Goal: Contribute content: Add original content to the website for others to see

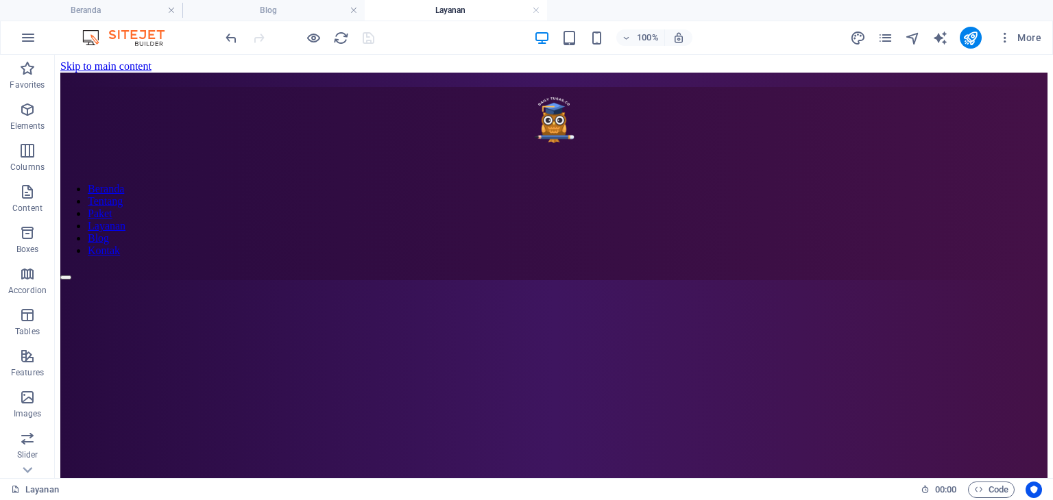
scroll to position [667, 0]
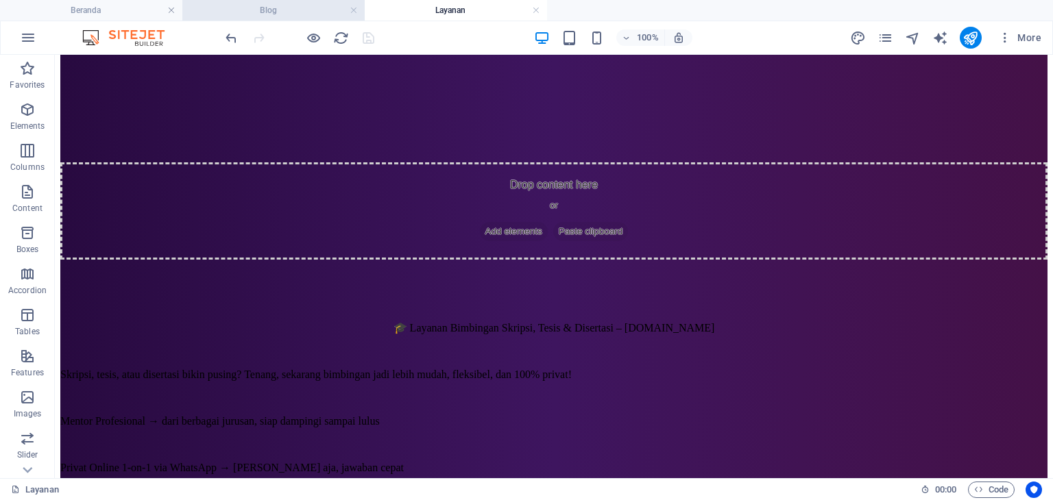
click at [307, 14] on h4 "Blog" at bounding box center [273, 10] width 182 height 15
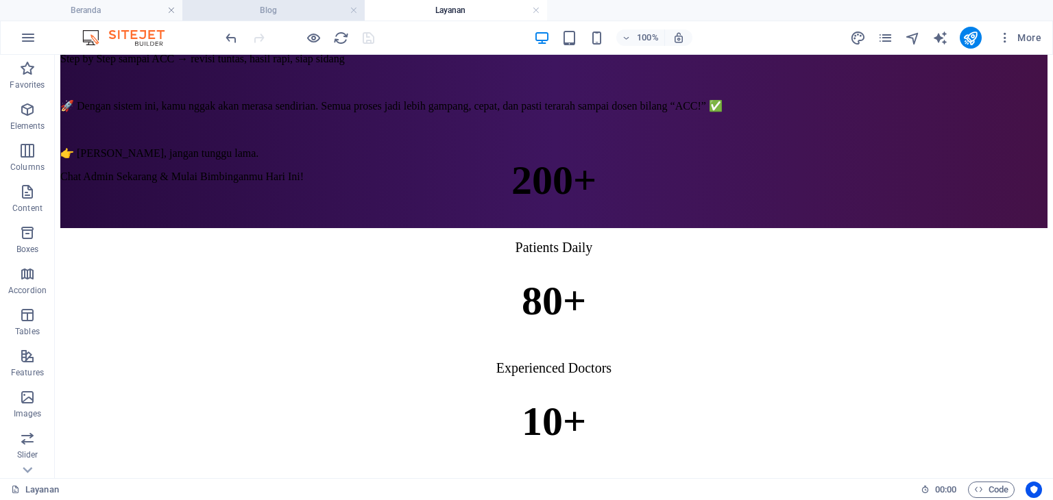
scroll to position [0, 0]
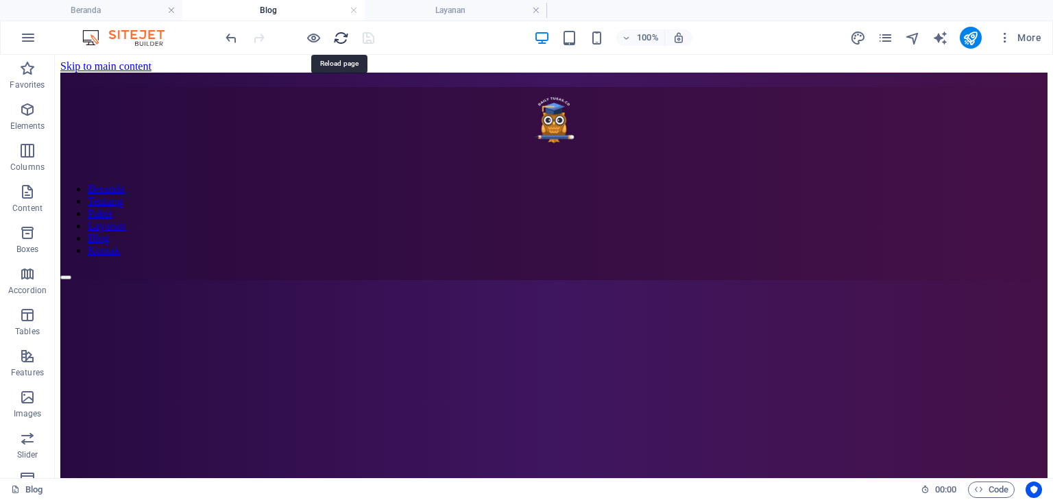
click at [0, 0] on icon "reload" at bounding box center [0, 0] width 0 height 0
click at [470, 12] on h4 "Layanan" at bounding box center [456, 10] width 182 height 15
click at [985, 490] on span "Code" at bounding box center [991, 490] width 34 height 16
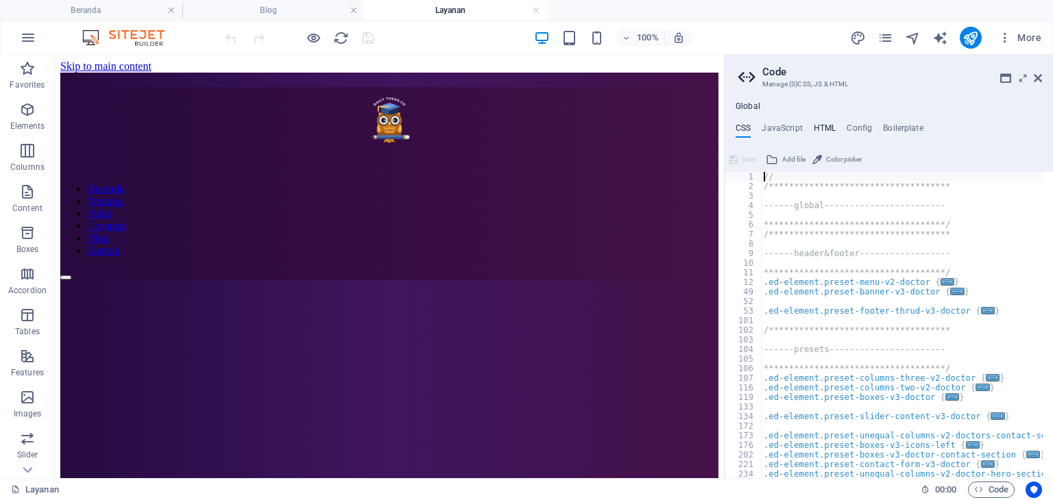
click at [832, 123] on h4 "HTML" at bounding box center [825, 130] width 23 height 15
type textarea "<a href="#main-content" class="wv-link-content button">Skip to main content</a>"
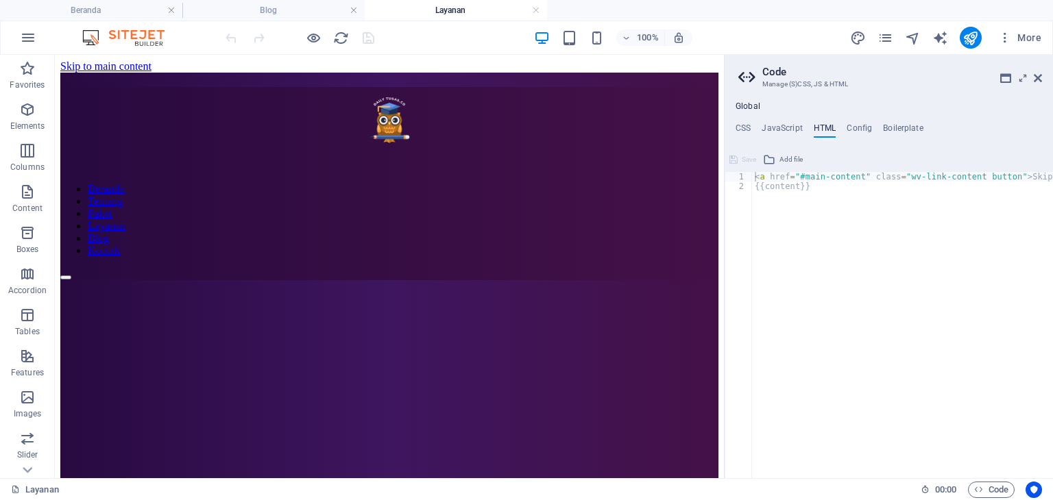
click at [803, 128] on ul "CSS JavaScript HTML Config Boilerplate" at bounding box center [889, 130] width 328 height 15
click at [798, 128] on h4 "JavaScript" at bounding box center [782, 130] width 40 height 15
type textarea "/* JS for preset "Menu V2" */"
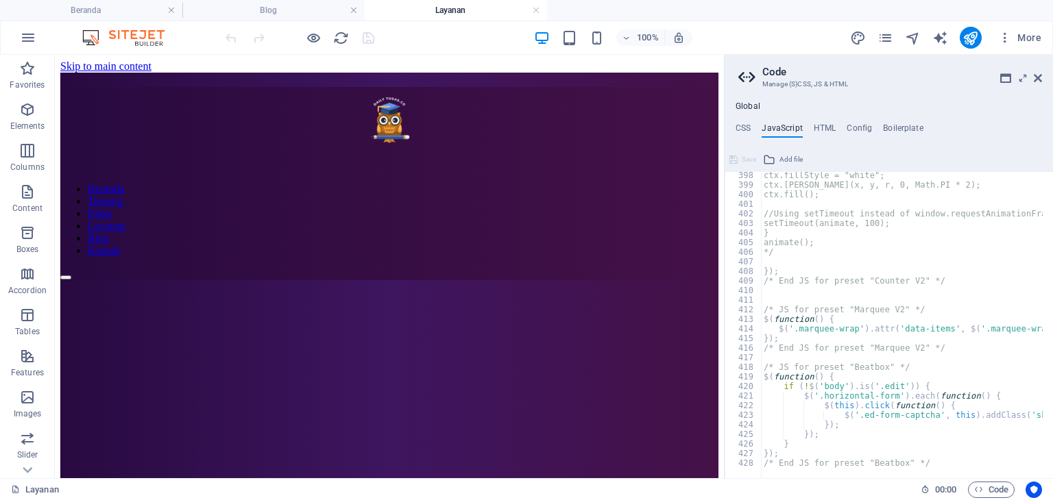
scroll to position [3812, 0]
type textarea "});"
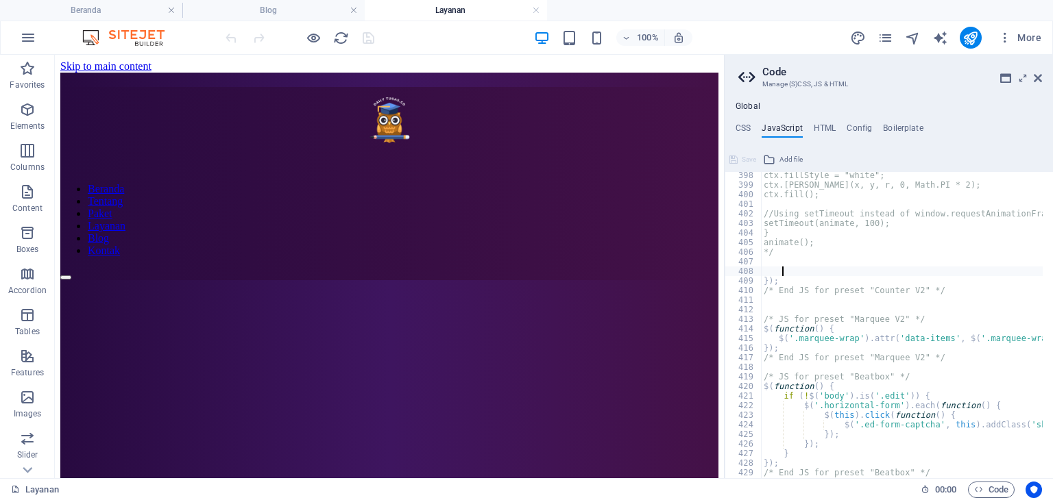
scroll to position [0, 2]
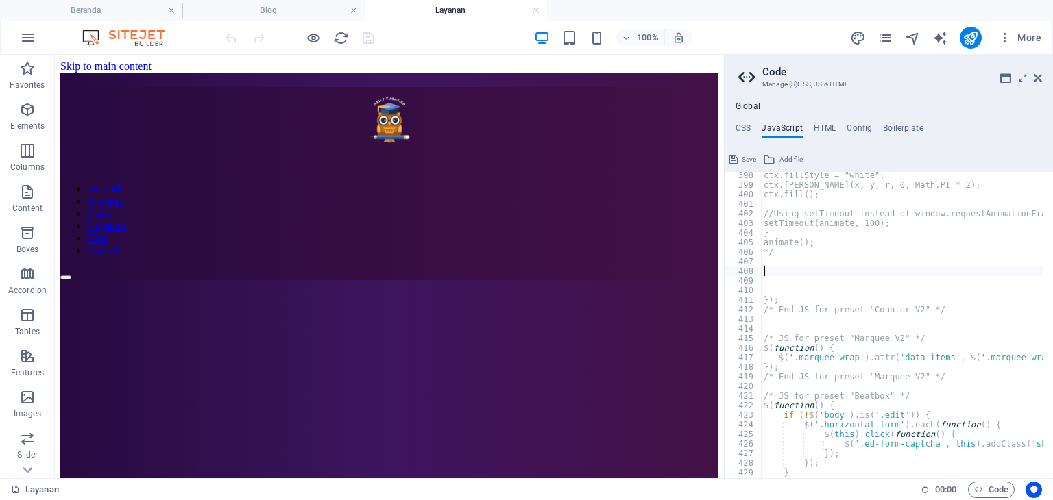
paste textarea "</style>"
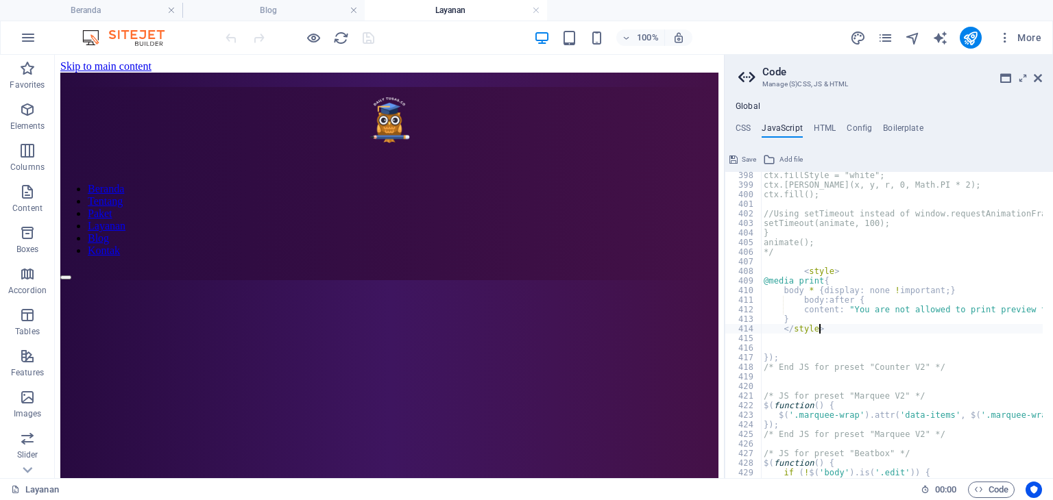
type textarea "</style>"
type input "s"
type textarea "/* End JS for preset "Counter V2" */"
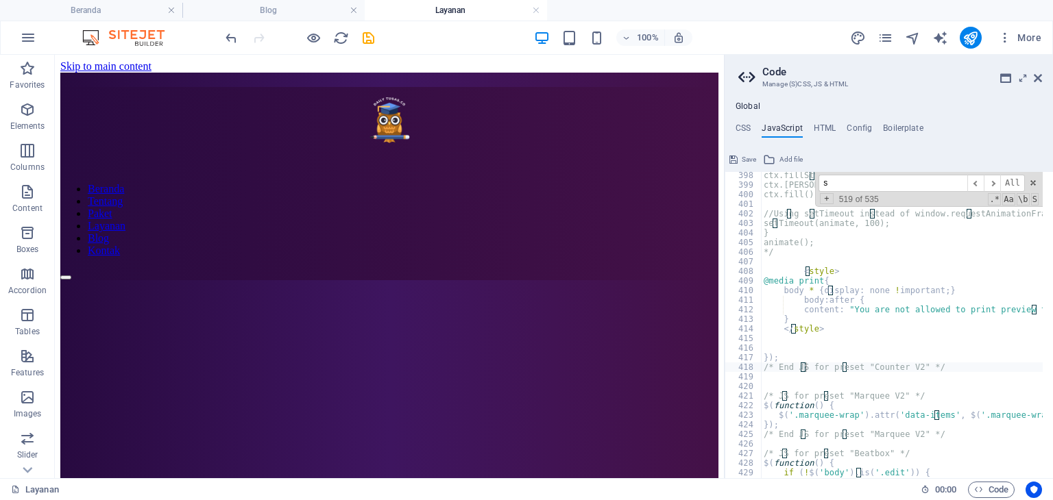
type input "st"
type textarea "document.addEventListener("touchstart", function() {}, false);"
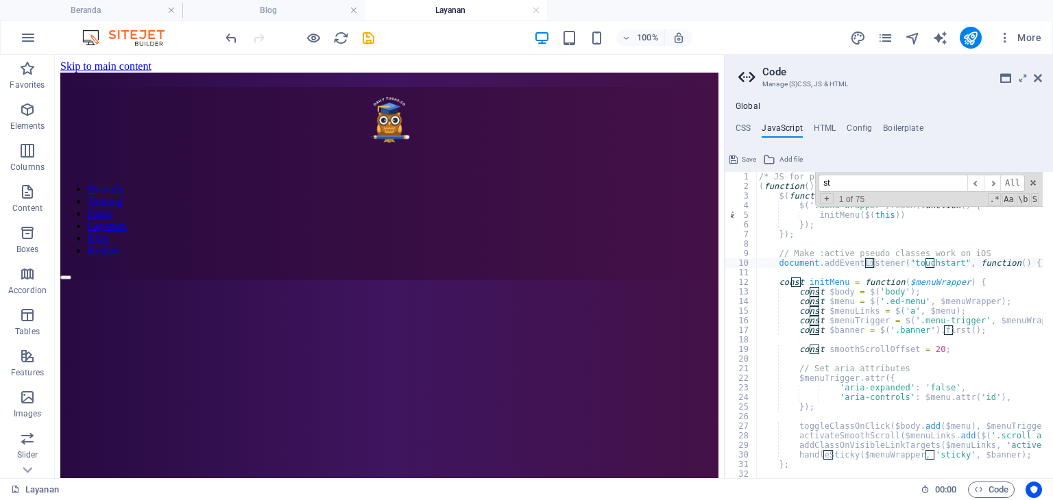
type input "sty"
type textarea "const fillValue = getComputedStyle($element[0]).fill;"
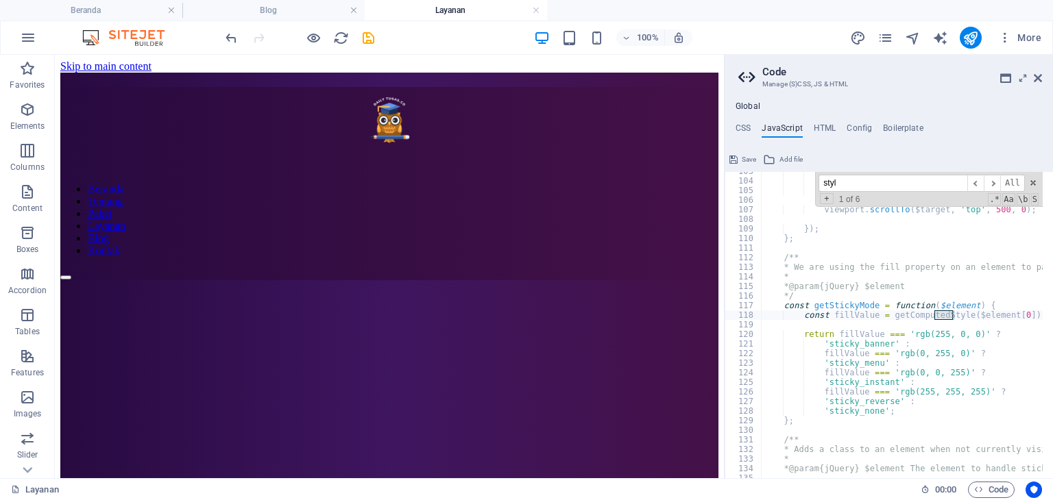
type input "style"
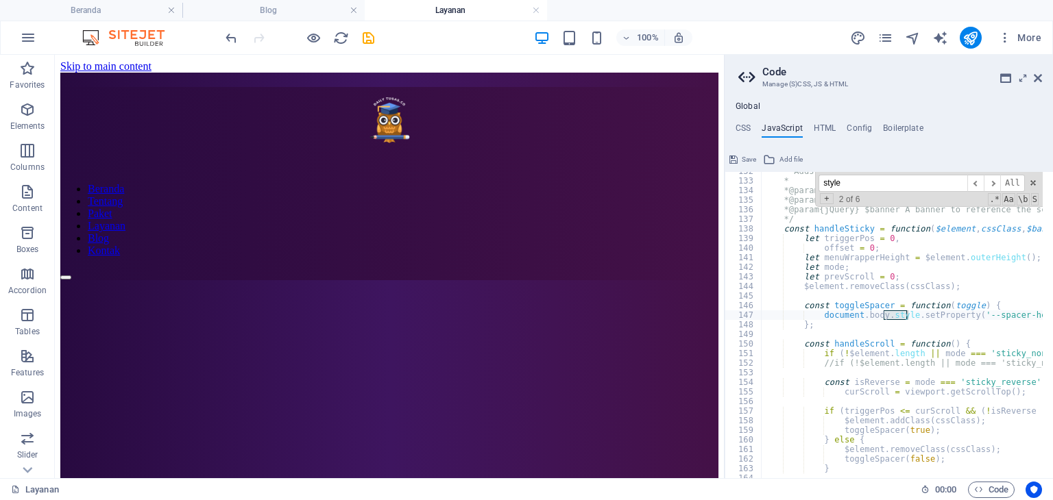
scroll to position [3528, 0]
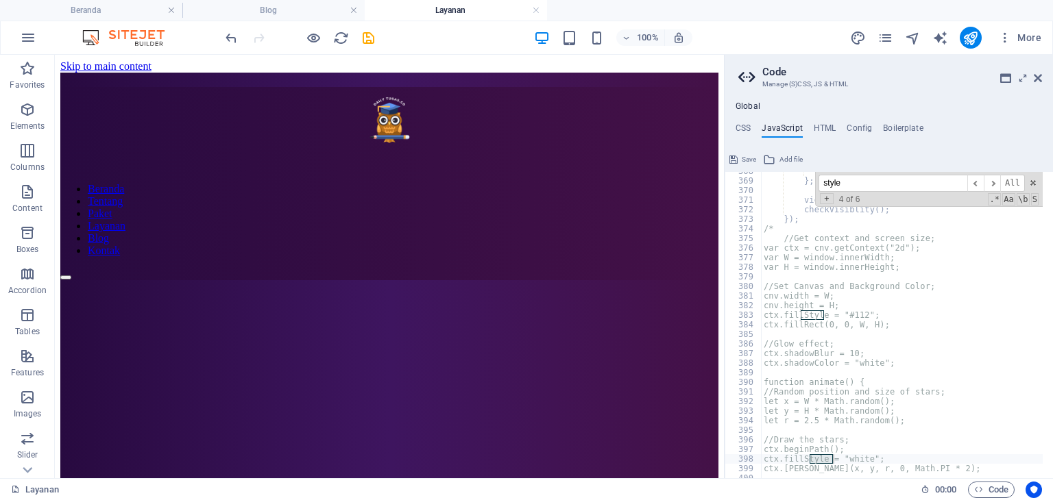
type textarea "<style>"
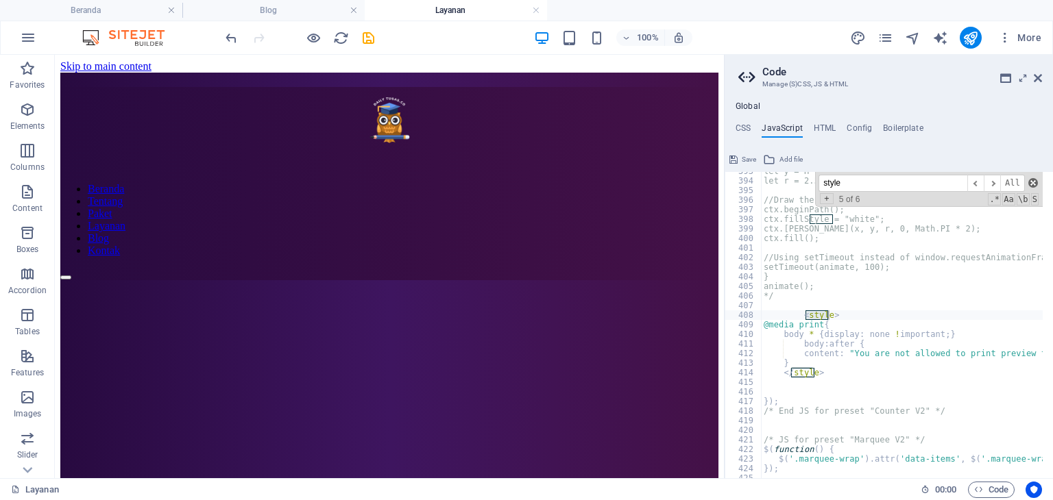
type input "style"
click at [1028, 184] on span at bounding box center [1033, 183] width 10 height 10
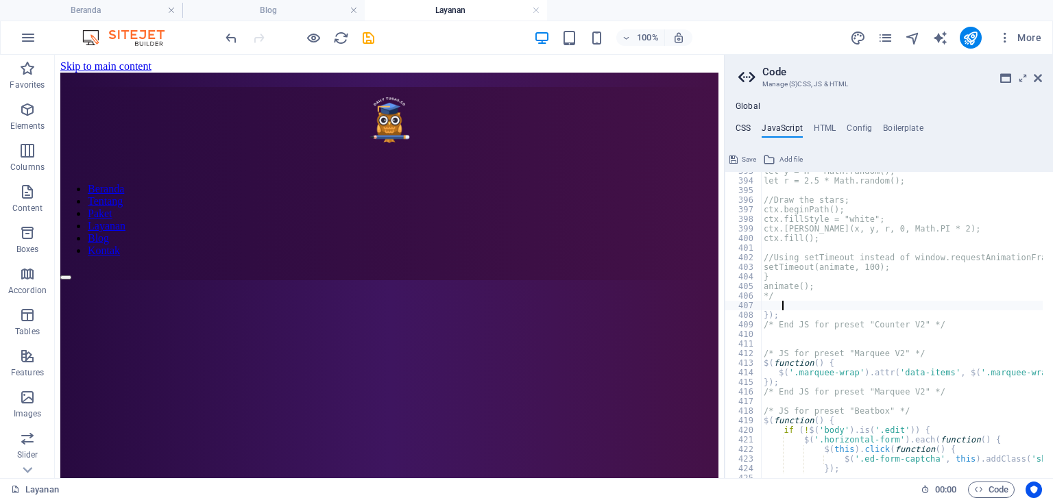
click at [740, 124] on h4 "CSS" at bounding box center [743, 130] width 15 height 15
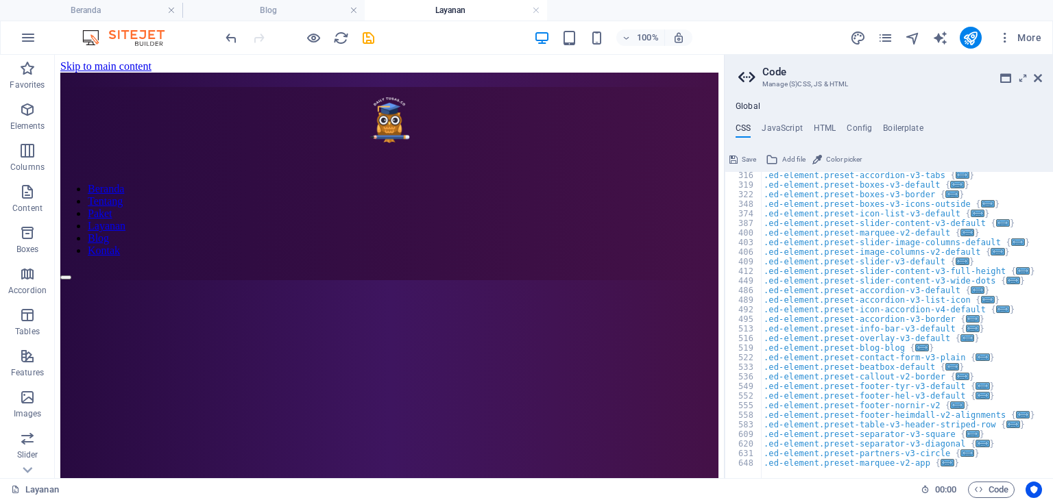
scroll to position [395, 0]
click at [858, 130] on h4 "Config" at bounding box center [859, 130] width 25 height 15
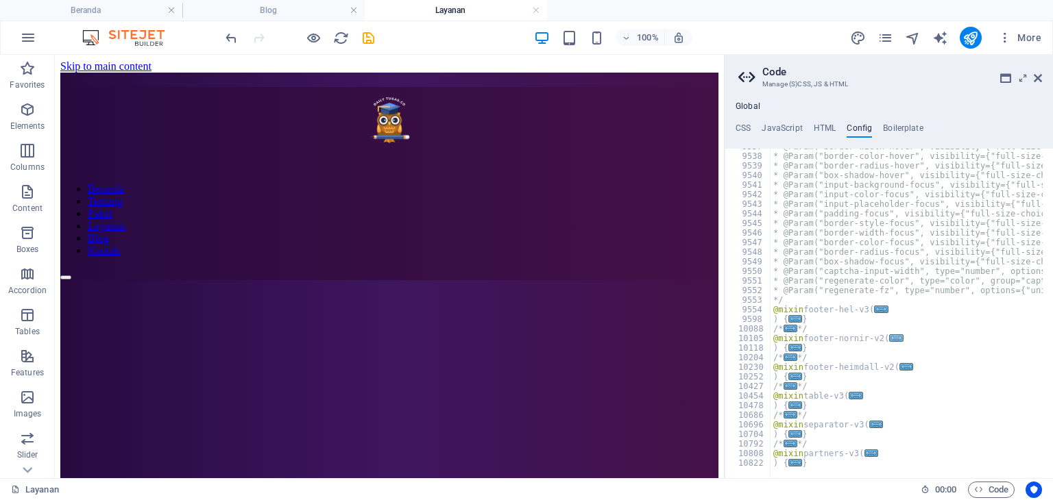
scroll to position [2167, 0]
click at [851, 399] on span "..." at bounding box center [856, 396] width 14 height 8
type textarea "@mixin table-v3("
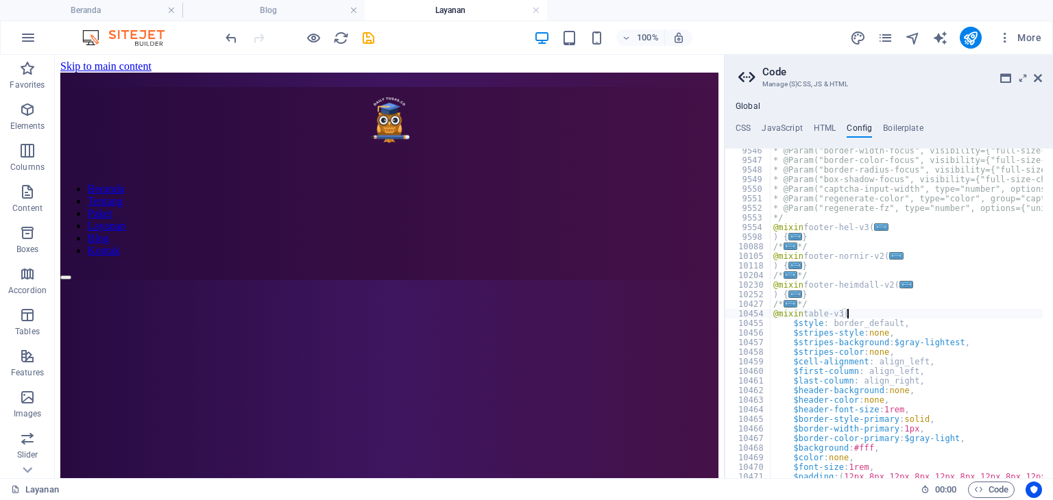
scroll to position [2331, 0]
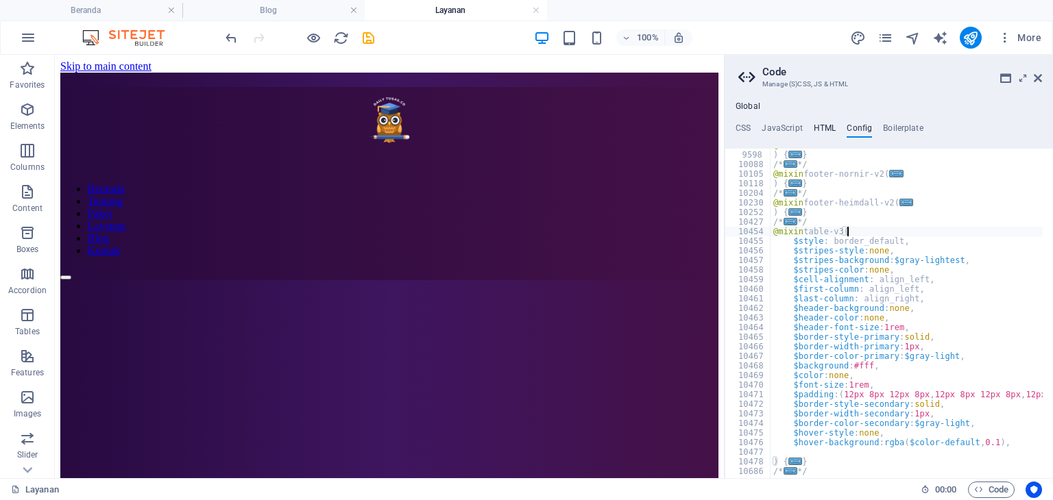
click at [823, 126] on h4 "HTML" at bounding box center [825, 130] width 23 height 15
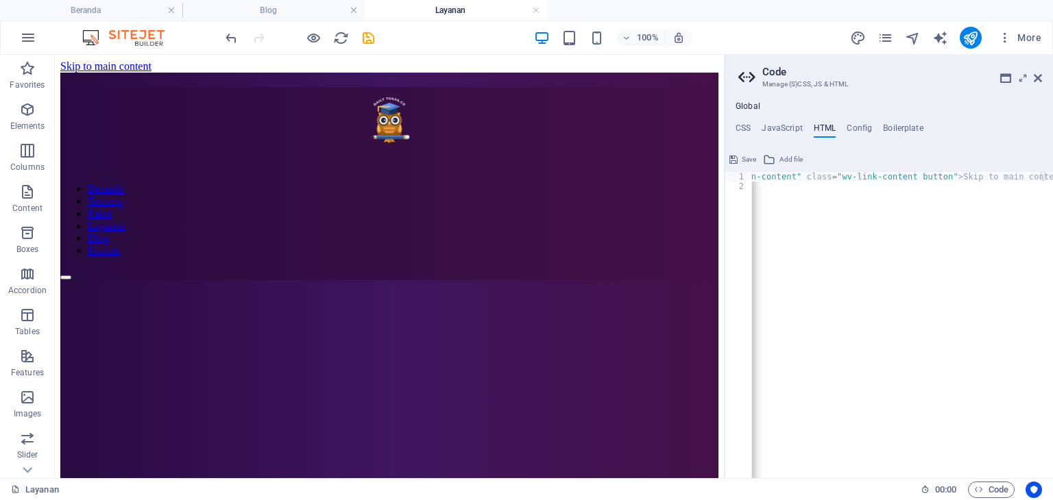
scroll to position [0, 0]
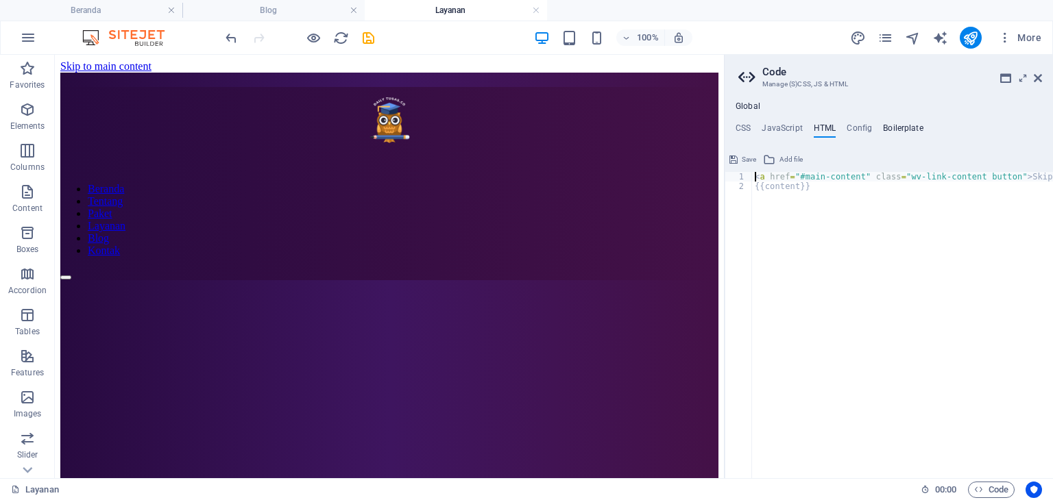
click at [904, 126] on h4 "Boilerplate" at bounding box center [903, 130] width 40 height 15
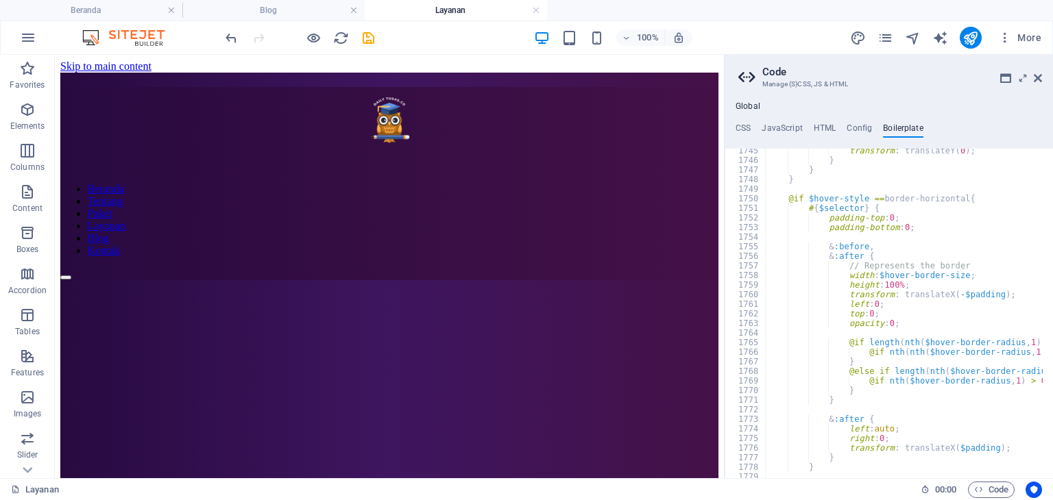
scroll to position [9570, 0]
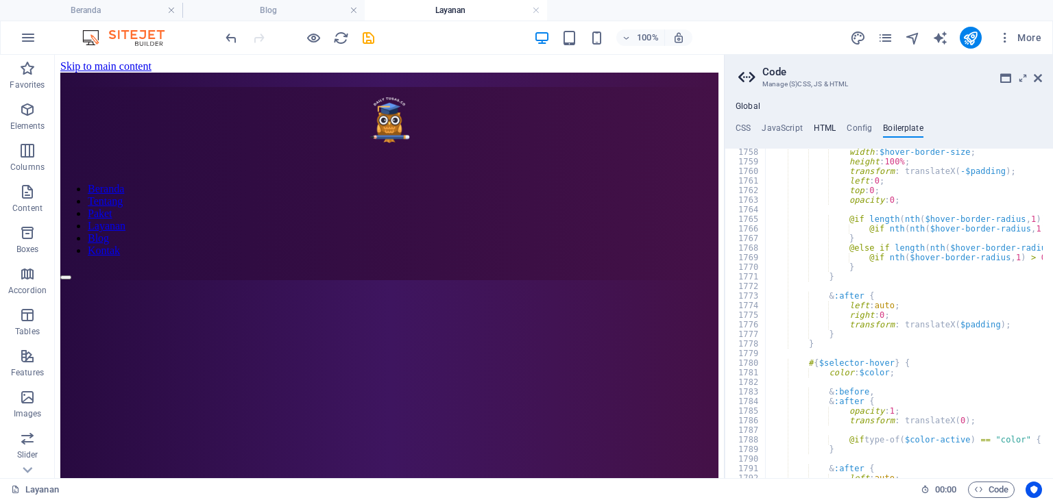
click at [819, 127] on h4 "HTML" at bounding box center [825, 130] width 23 height 15
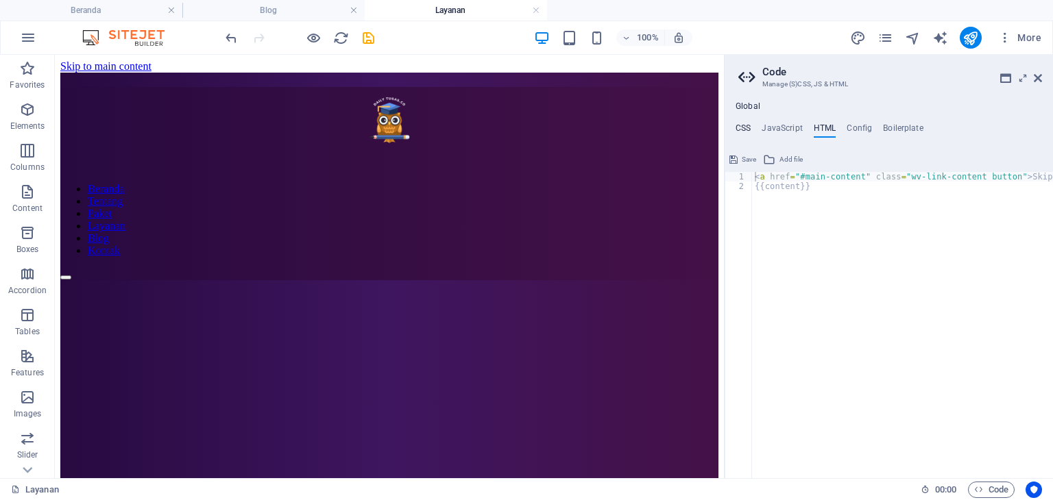
click at [747, 129] on h4 "CSS" at bounding box center [743, 130] width 15 height 15
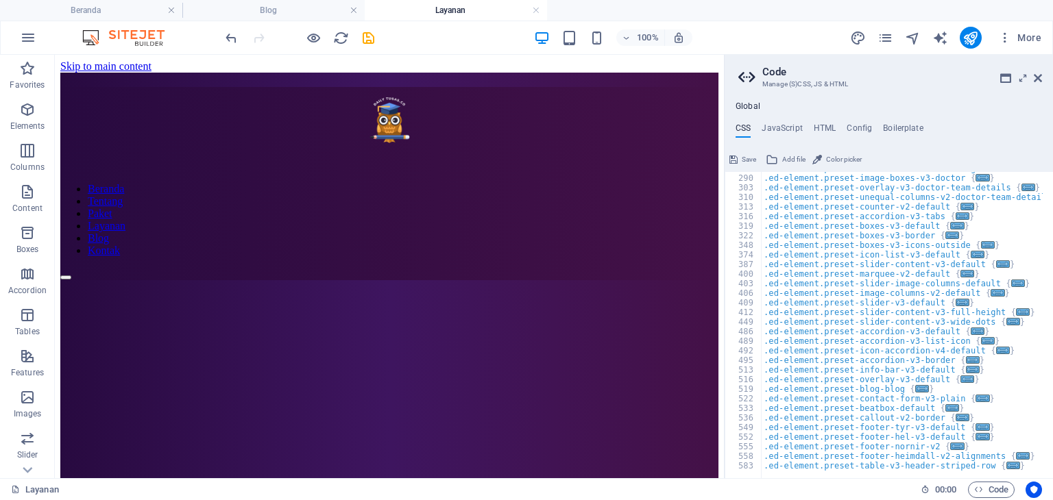
scroll to position [0, 0]
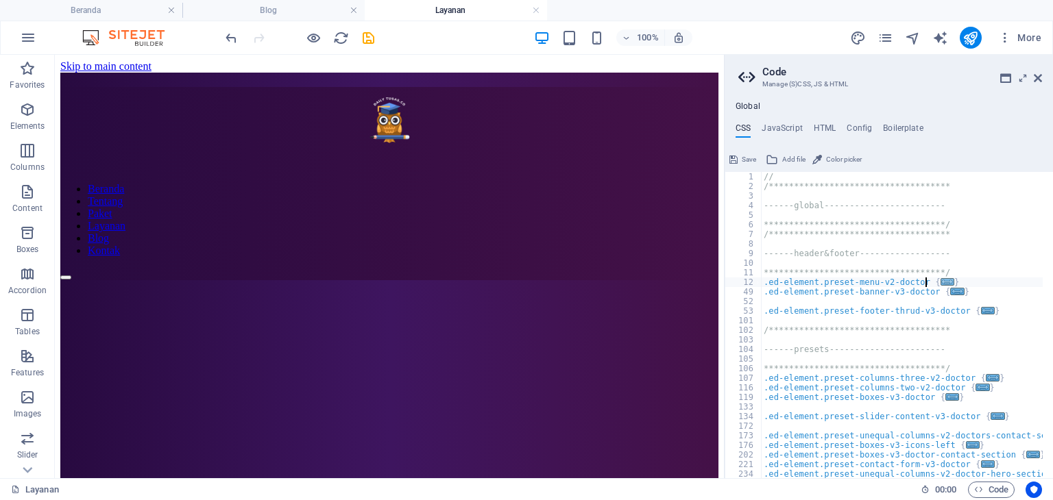
click at [941, 281] on span "..." at bounding box center [948, 282] width 14 height 8
type textarea ".ed-element.preset-menu-v2-doctor {"
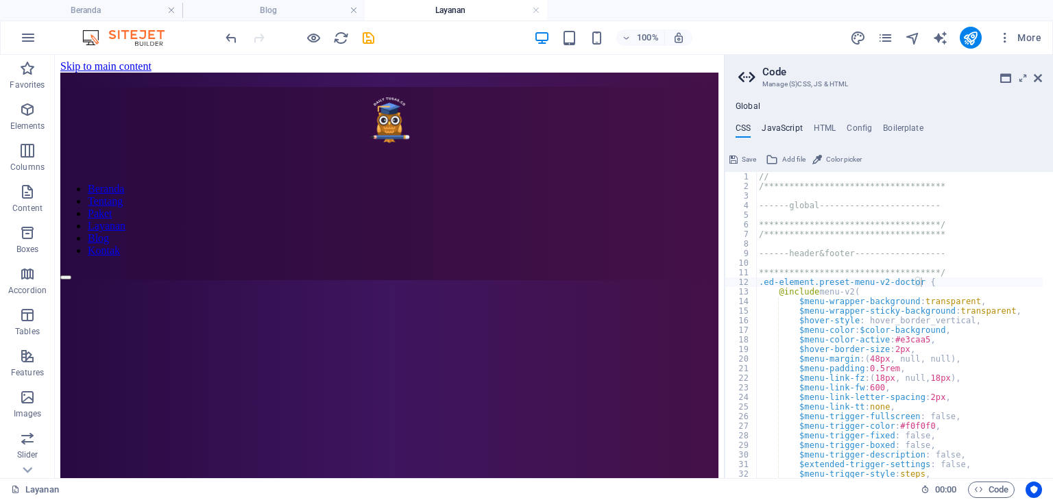
click at [786, 128] on h4 "JavaScript" at bounding box center [782, 130] width 40 height 15
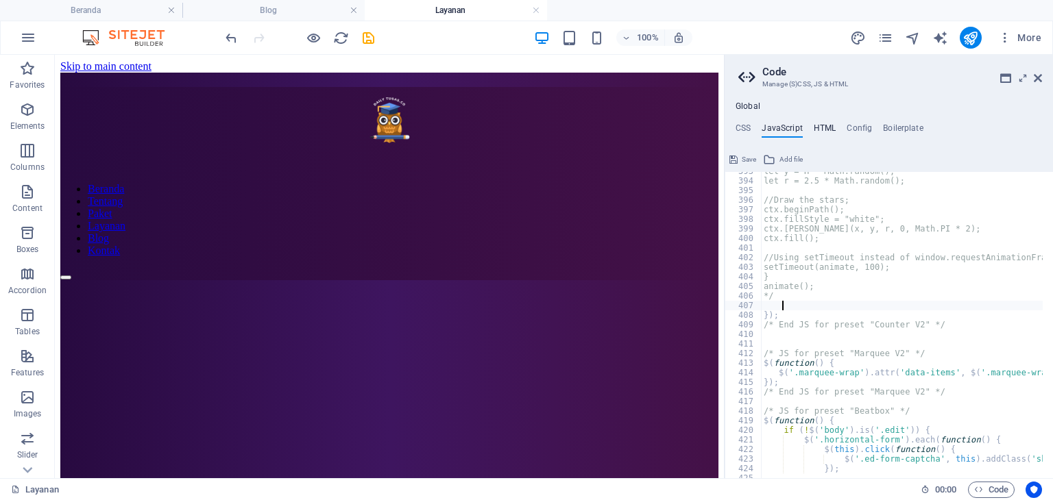
click at [818, 130] on h4 "HTML" at bounding box center [825, 130] width 23 height 15
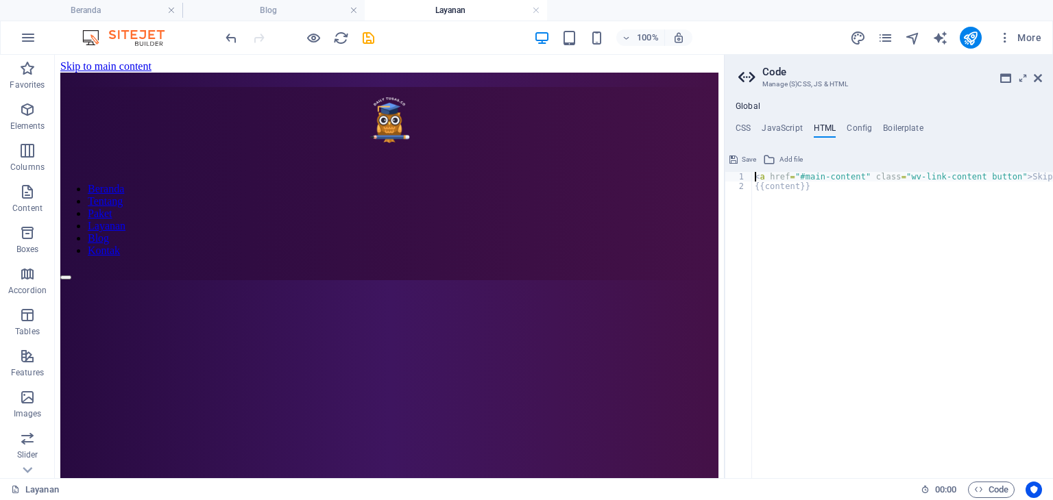
click at [756, 189] on div "< a href = "#main-content" class = "wv-link-content button" > Skip to main cont…" at bounding box center [937, 329] width 370 height 315
type textarea "{{content}}"
click at [828, 191] on div "< a href = "#main-content" class = "wv-link-content button" > Skip to main cont…" at bounding box center [937, 329] width 370 height 315
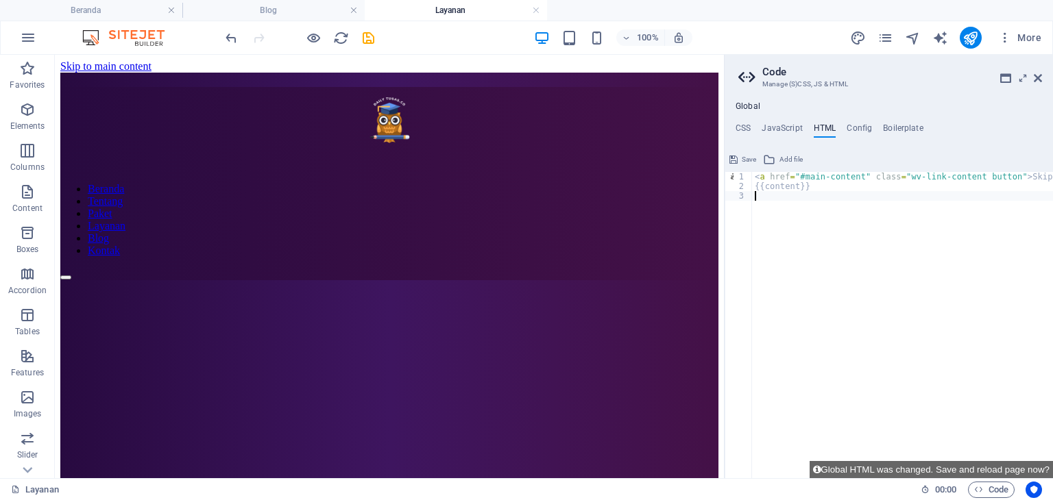
paste textarea "</style>"
type textarea "</style>"
click at [747, 156] on span "Save" at bounding box center [749, 160] width 14 height 16
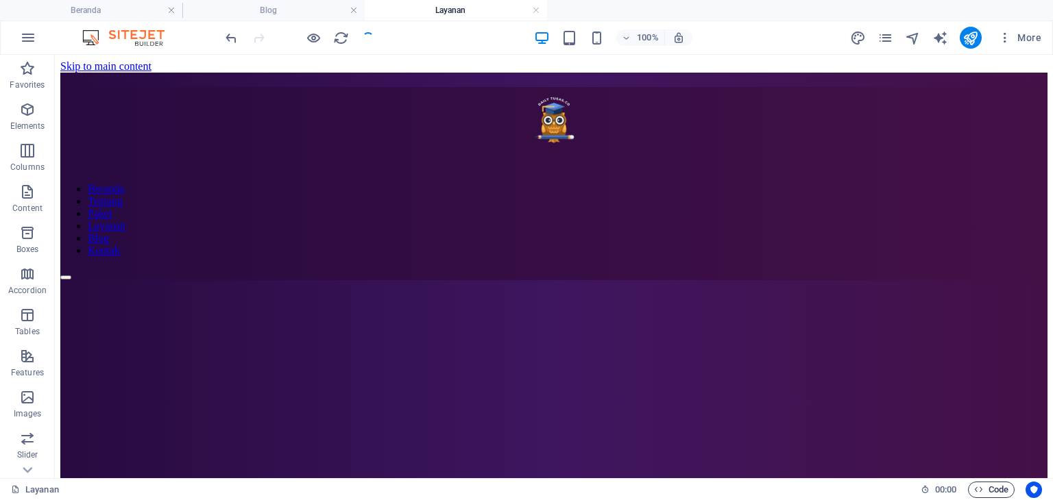
click at [982, 485] on span "Code" at bounding box center [991, 490] width 34 height 16
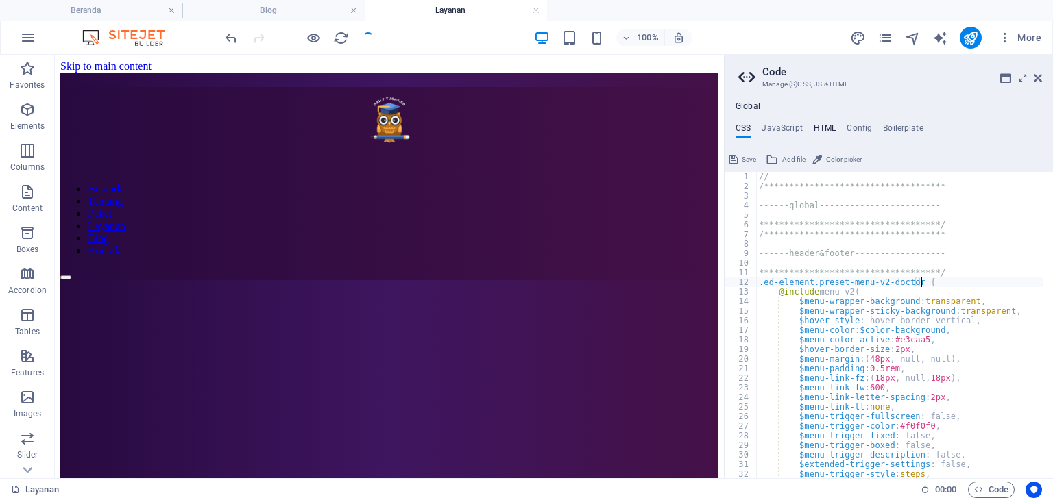
click at [827, 125] on h4 "HTML" at bounding box center [825, 130] width 23 height 15
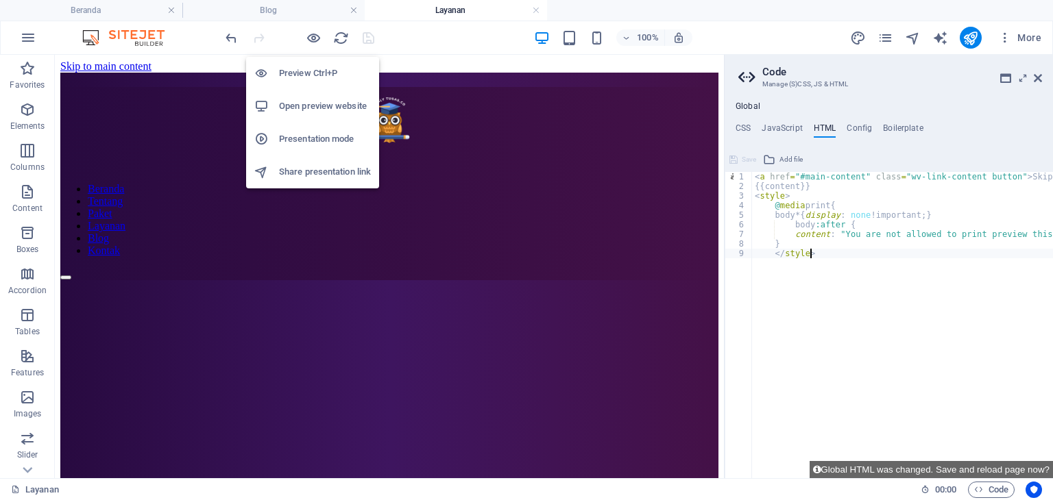
click at [328, 106] on h6 "Open preview website" at bounding box center [325, 106] width 92 height 16
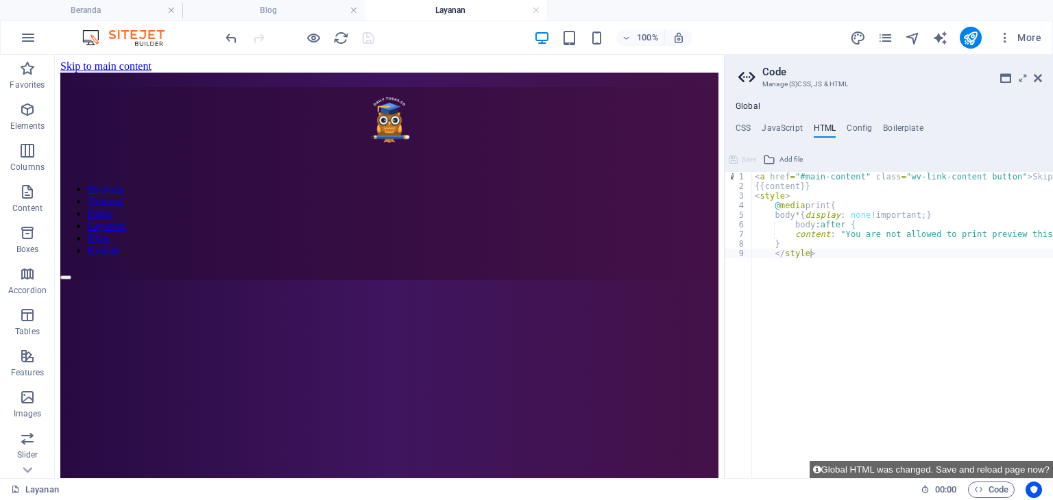
type textarea "content: "You are not allowed to print preview this page, Thank you"; }"
click at [850, 230] on div "< a href = "#main-content" class = "wv-link-content button" > Skip to main cont…" at bounding box center [937, 329] width 370 height 315
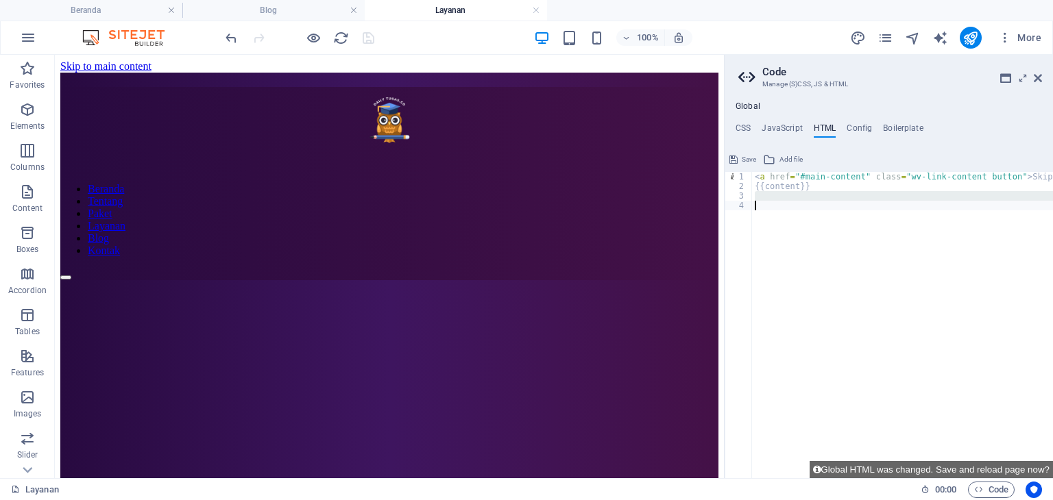
type textarea "{{content}}"
click at [743, 155] on span "Save" at bounding box center [749, 160] width 14 height 16
